Goal: Task Accomplishment & Management: Complete application form

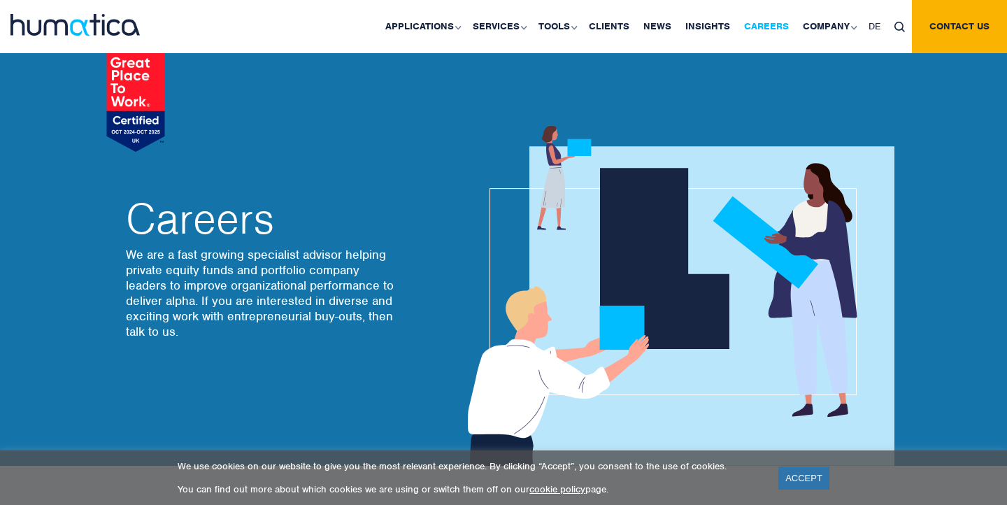
click at [766, 27] on link "Careers" at bounding box center [766, 26] width 59 height 53
click at [774, 29] on link "Careers" at bounding box center [766, 26] width 59 height 53
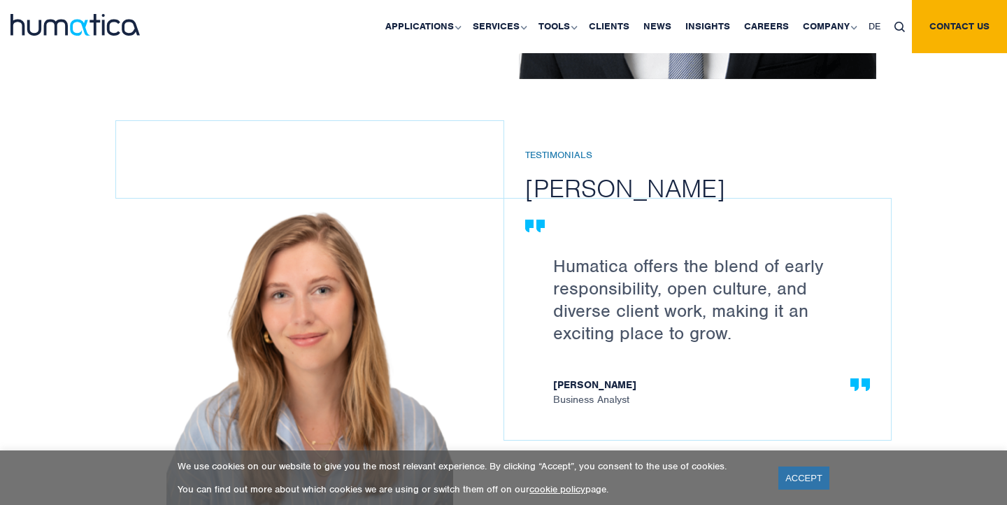
scroll to position [1908, 0]
click at [771, 22] on link "Careers" at bounding box center [766, 26] width 59 height 53
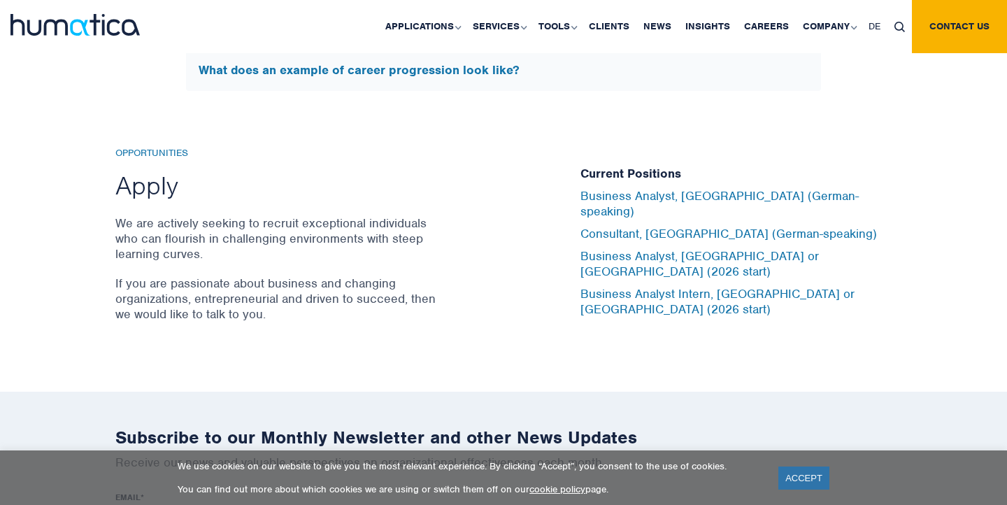
scroll to position [4930, 0]
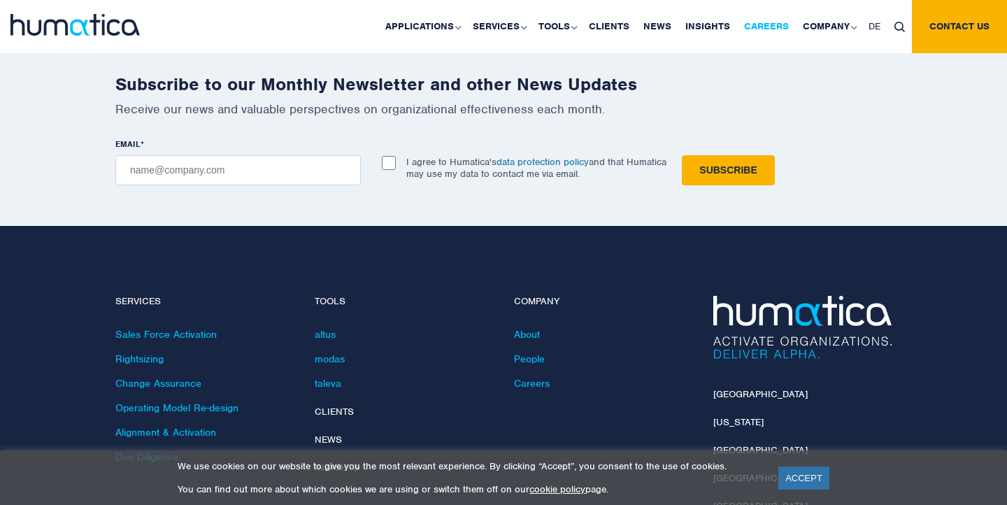
click at [757, 24] on link "Careers" at bounding box center [766, 26] width 59 height 53
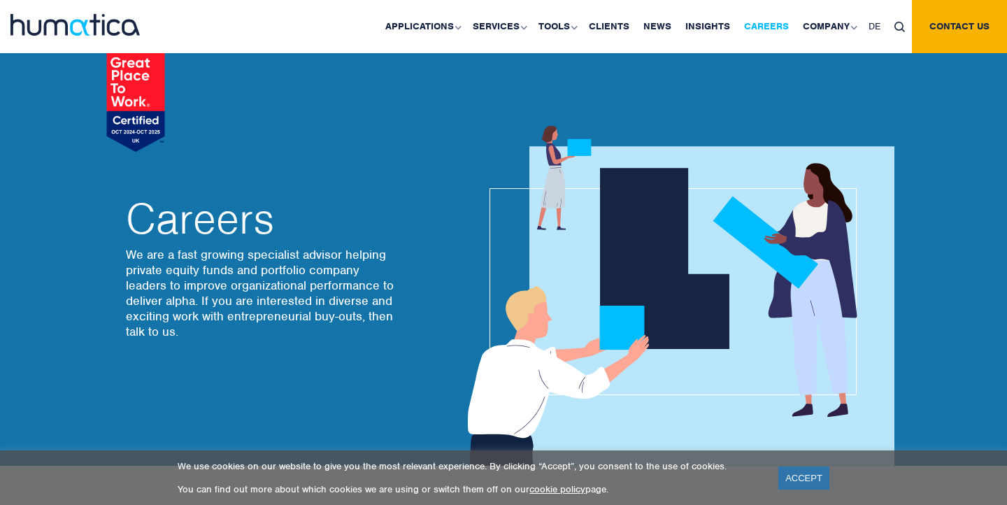
click at [767, 33] on link "Careers" at bounding box center [766, 26] width 59 height 53
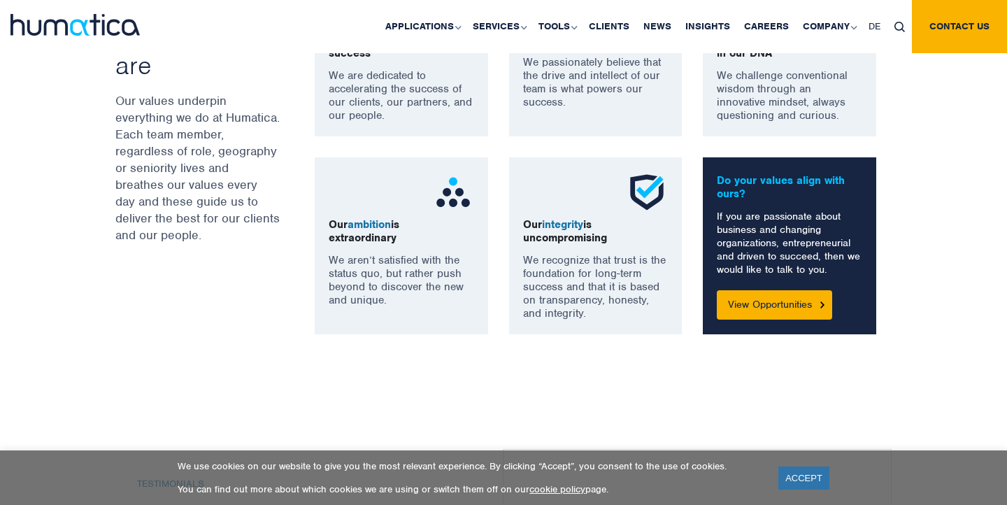
scroll to position [1192, 0]
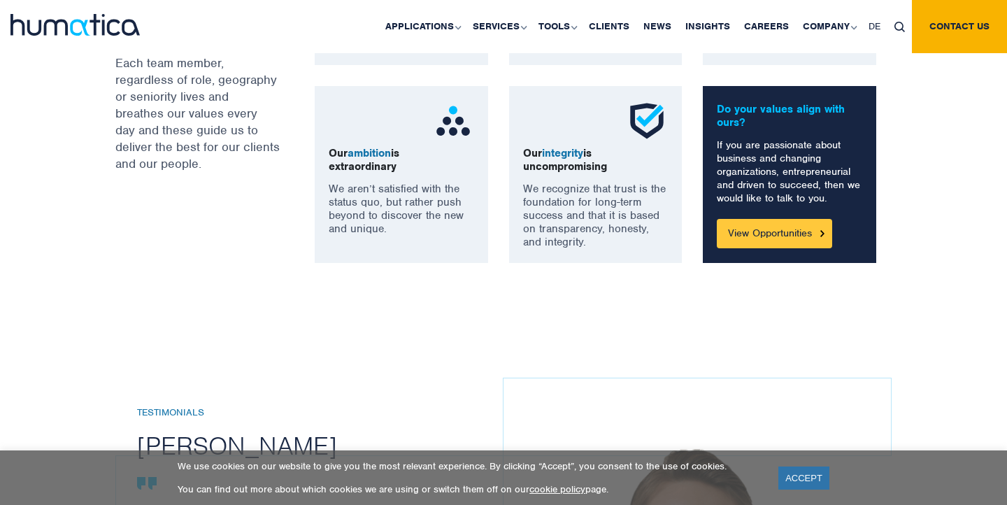
click at [788, 229] on link "View Opportunities" at bounding box center [774, 233] width 115 height 29
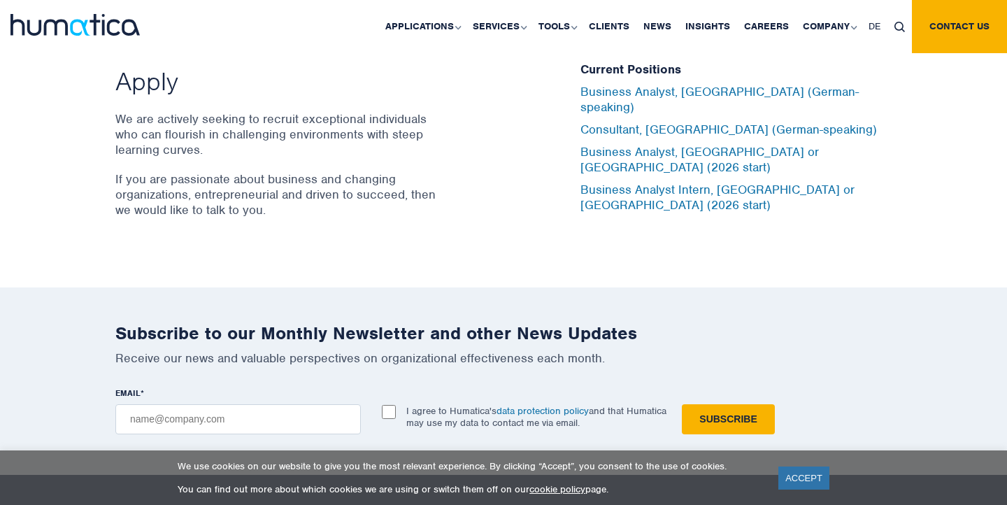
scroll to position [4682, 0]
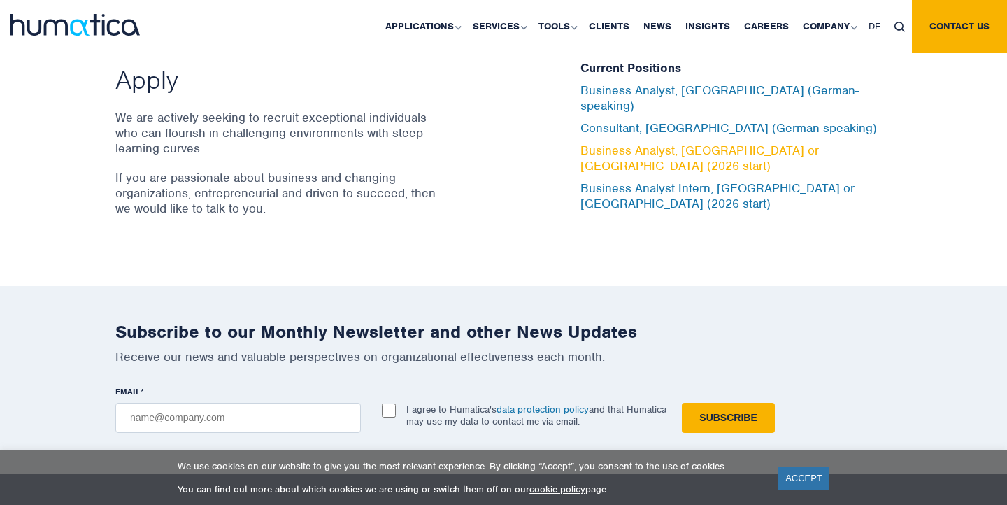
click at [601, 145] on link "Business Analyst, [GEOGRAPHIC_DATA] or [GEOGRAPHIC_DATA] (2026 start)" at bounding box center [699, 158] width 238 height 31
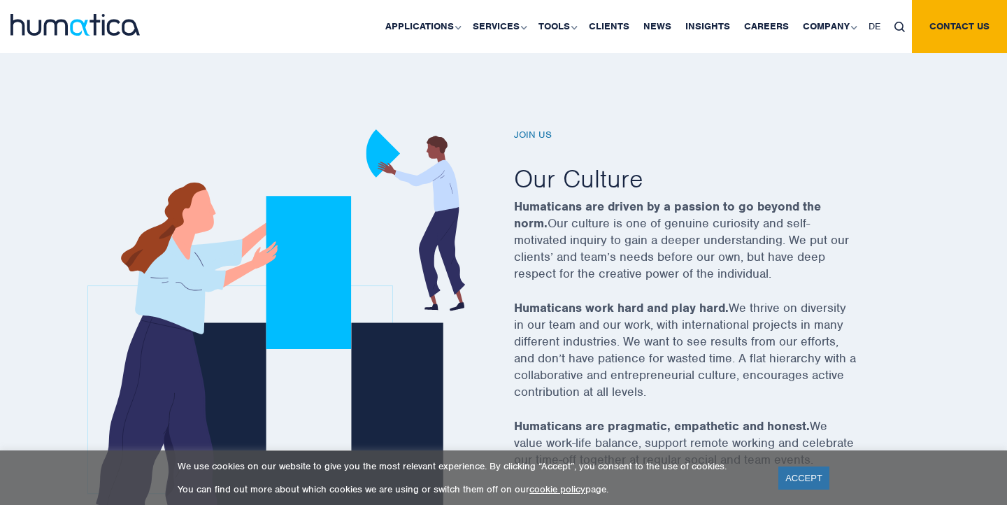
scroll to position [0, 0]
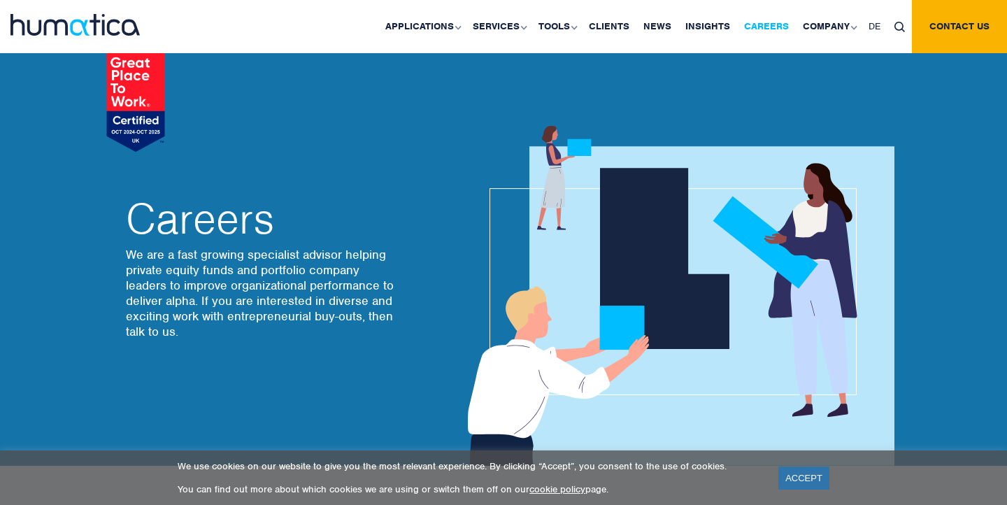
click at [768, 26] on link "Careers" at bounding box center [766, 26] width 59 height 53
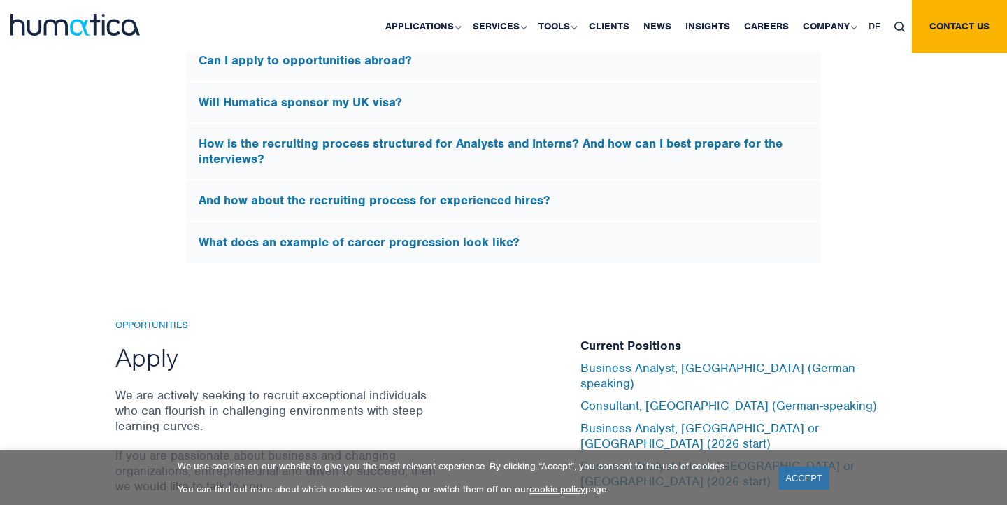
scroll to position [4404, 0]
click at [444, 145] on h5 "How is the recruiting process structured for Analysts and Interns? And how can …" at bounding box center [504, 152] width 610 height 30
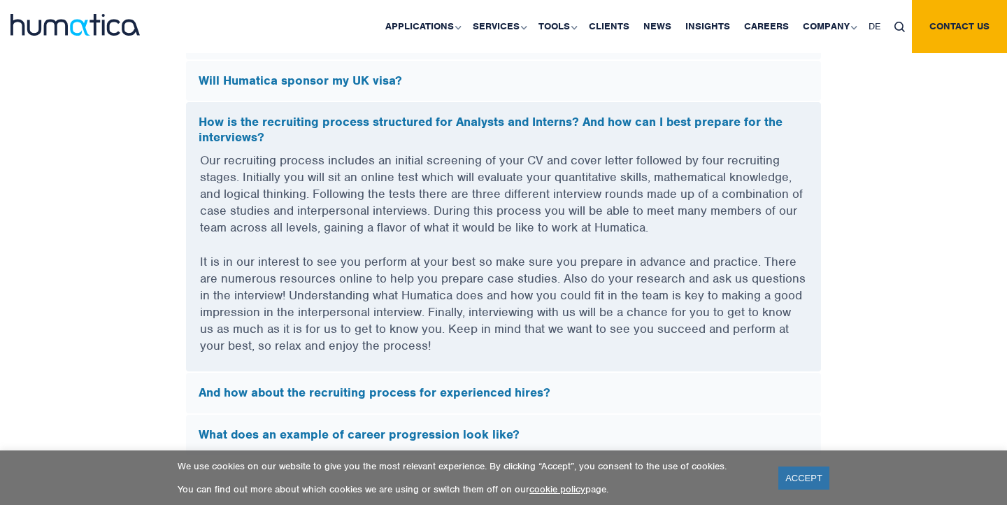
scroll to position [4189, 0]
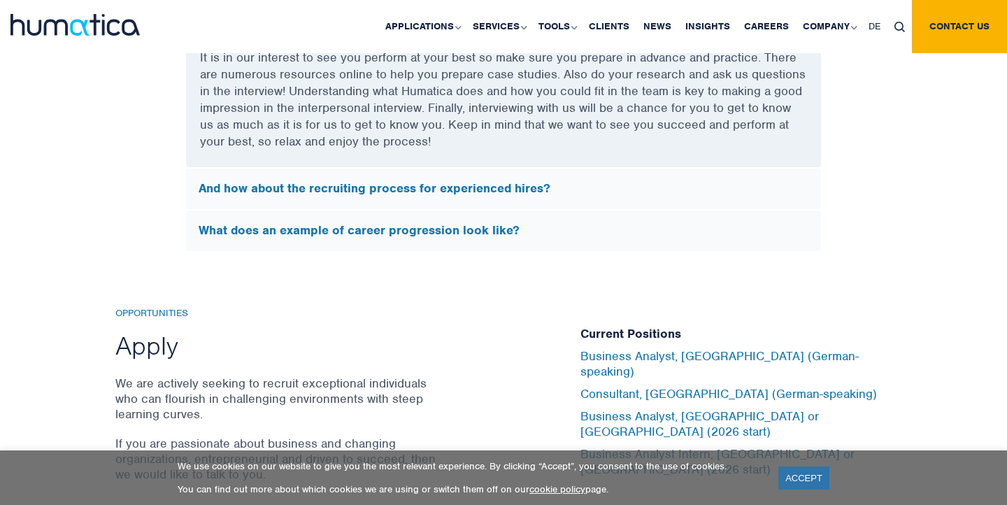
click at [327, 271] on div "Opportunities Apply We are actively seeking to recruit exceptional individuals …" at bounding box center [503, 402] width 1007 height 301
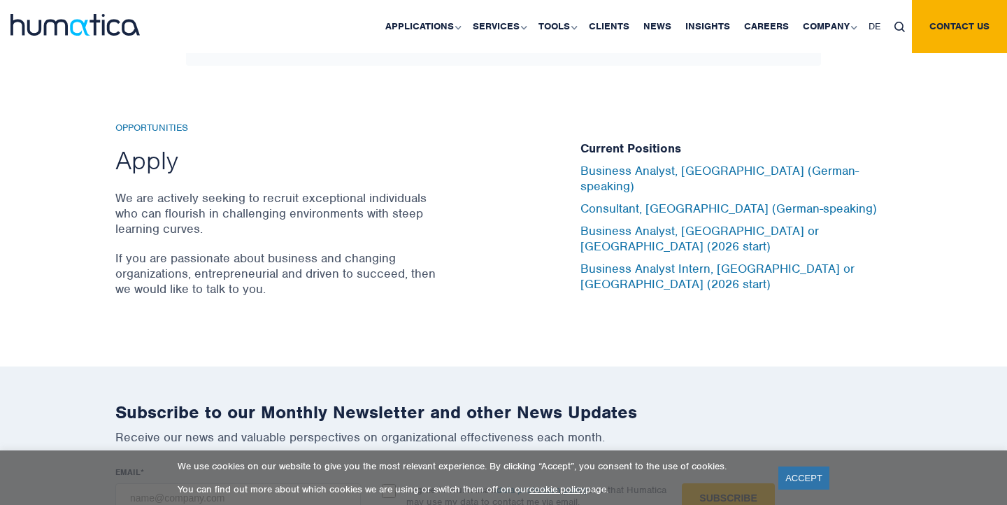
scroll to position [4598, 0]
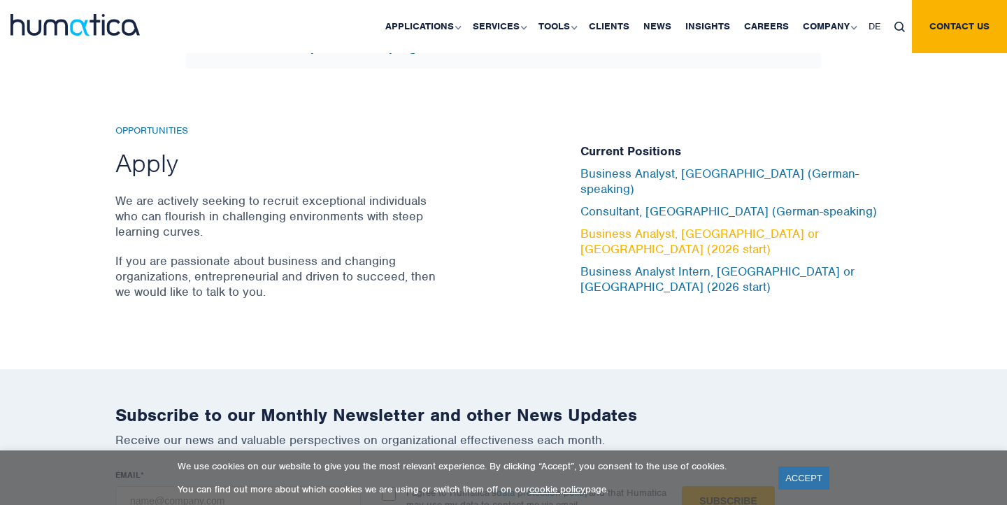
click at [599, 229] on link "Business Analyst, [GEOGRAPHIC_DATA] or [GEOGRAPHIC_DATA] (2026 start)" at bounding box center [699, 241] width 238 height 31
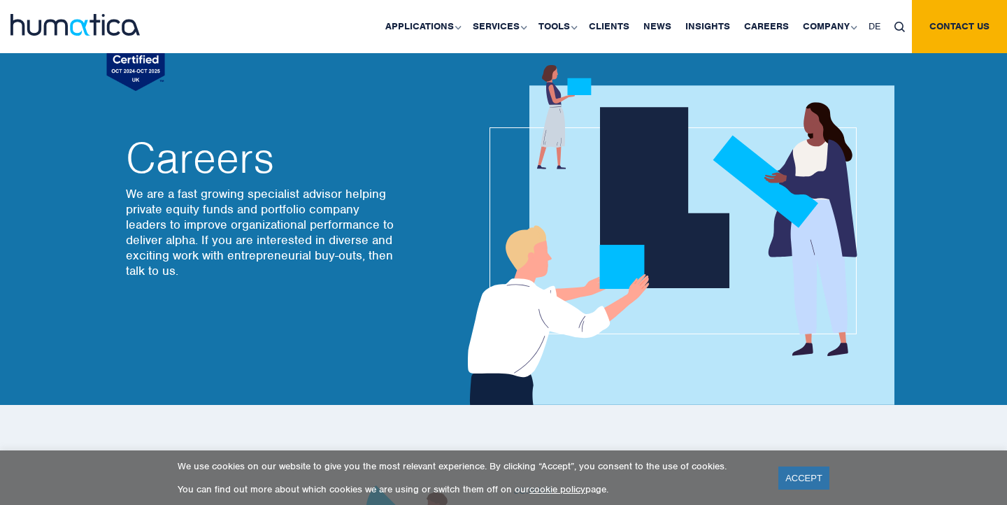
scroll to position [0, 0]
